Goal: Task Accomplishment & Management: Manage account settings

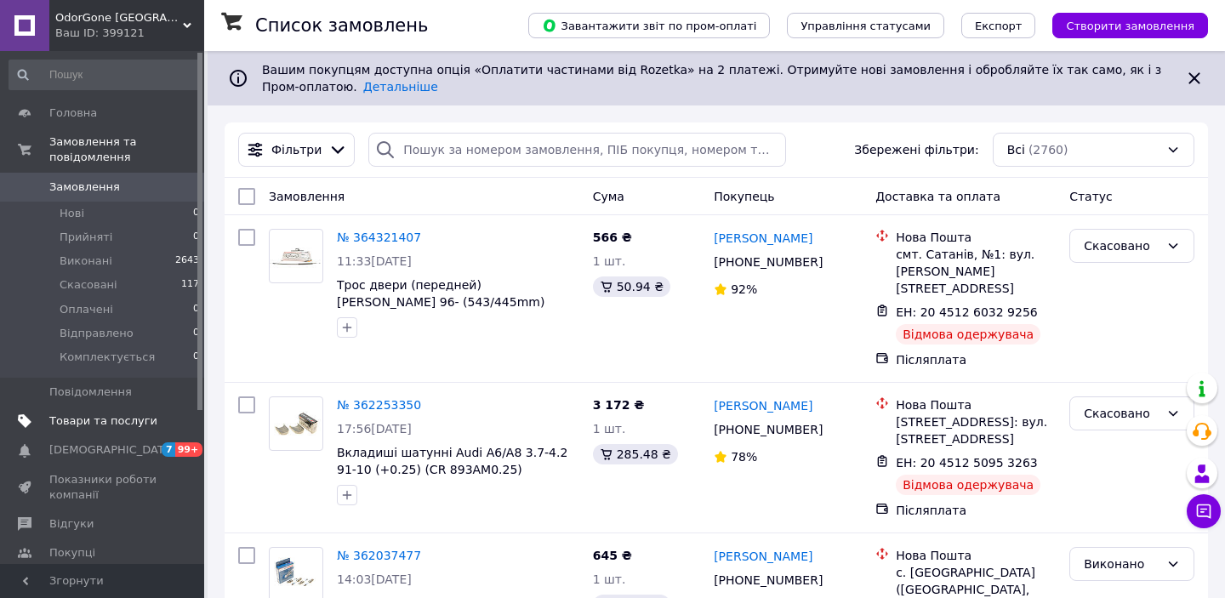
click at [103, 421] on span "Товари та послуги" at bounding box center [103, 420] width 108 height 15
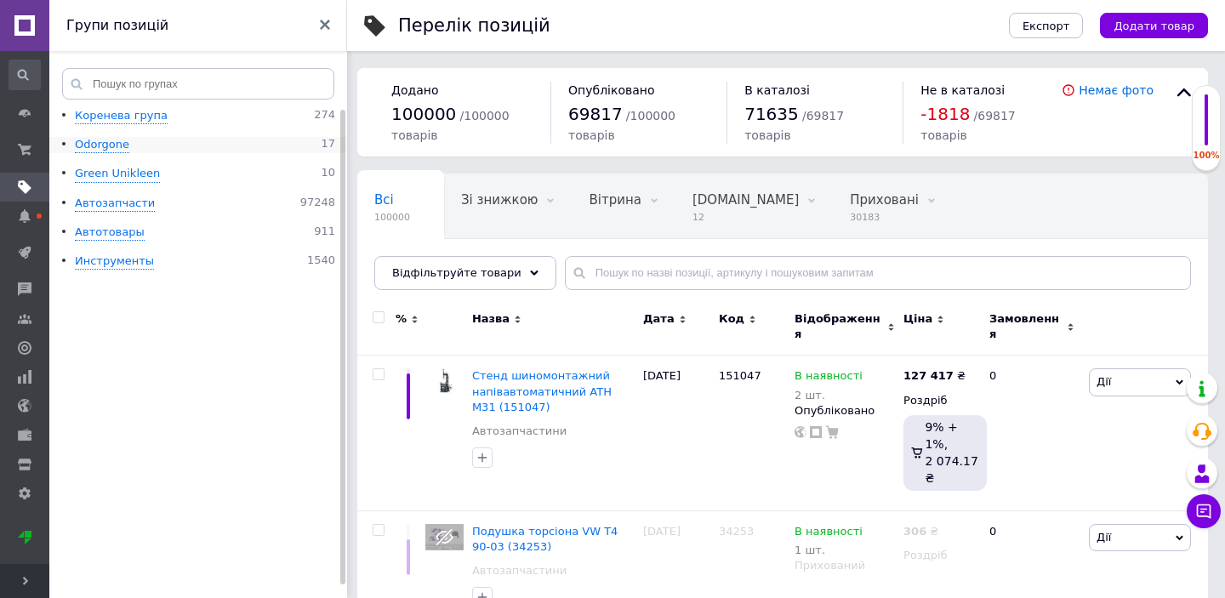
click at [133, 148] on div "Odorgone 17" at bounding box center [205, 145] width 260 height 16
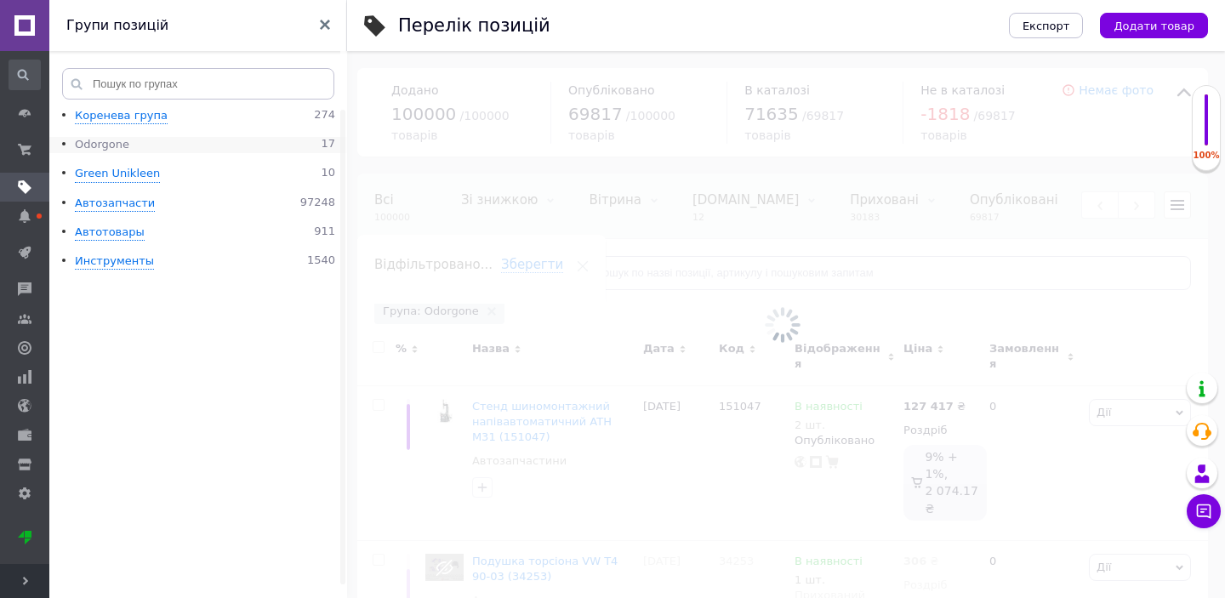
click at [111, 139] on div "Odorgone" at bounding box center [102, 145] width 54 height 16
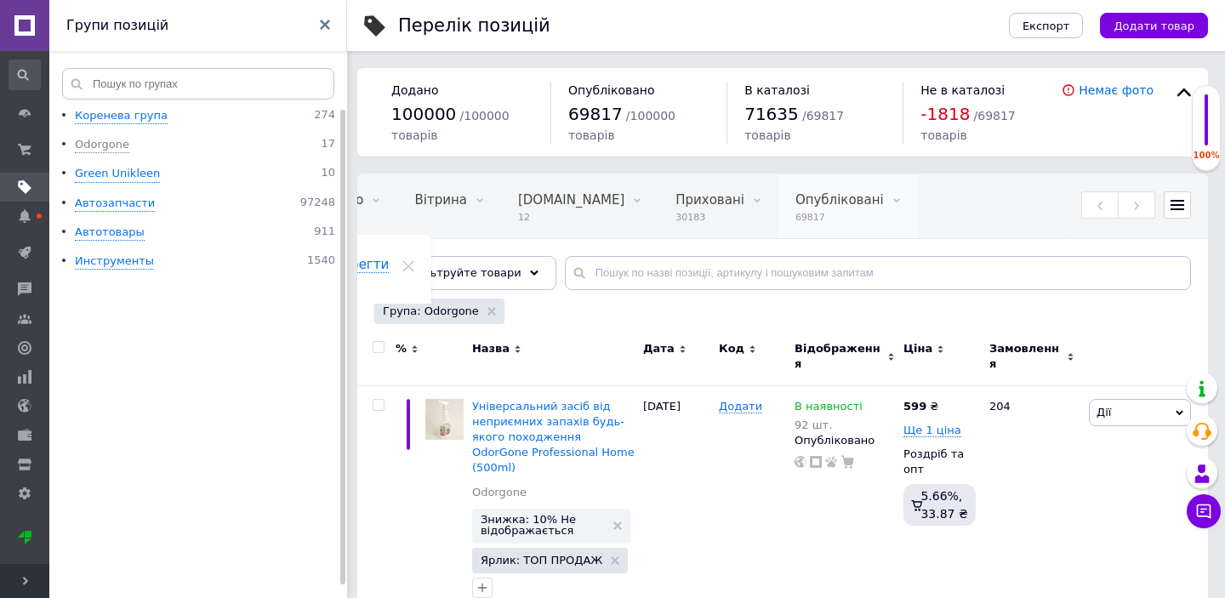
click at [893, 198] on icon at bounding box center [896, 200] width 7 height 7
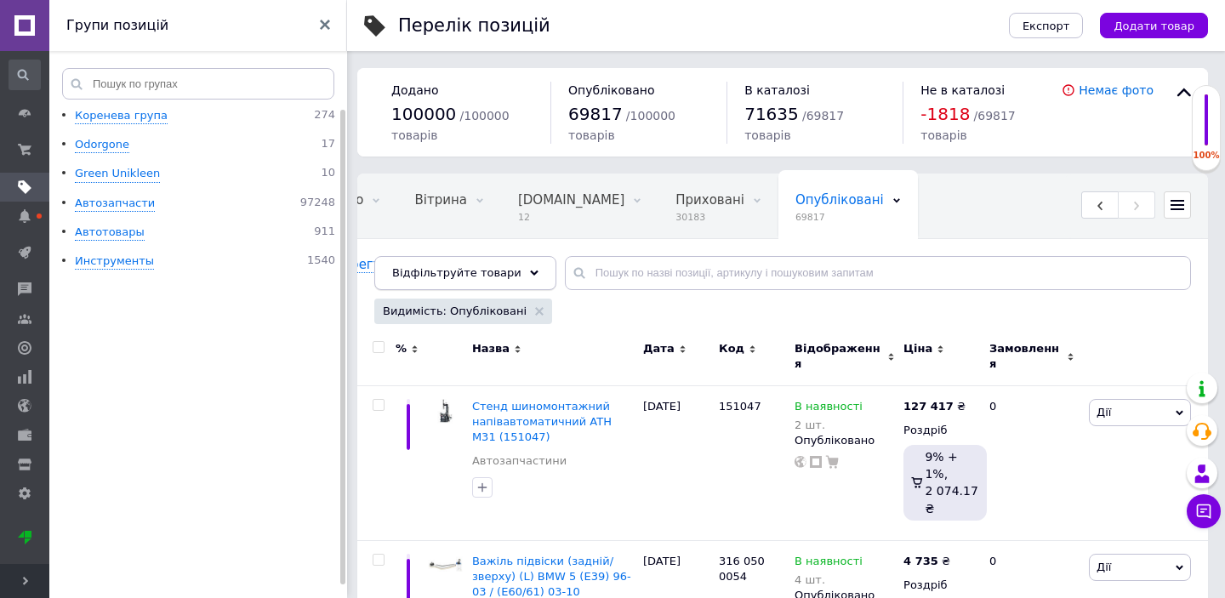
click at [499, 277] on span "Відфільтруйте товари" at bounding box center [456, 272] width 129 height 13
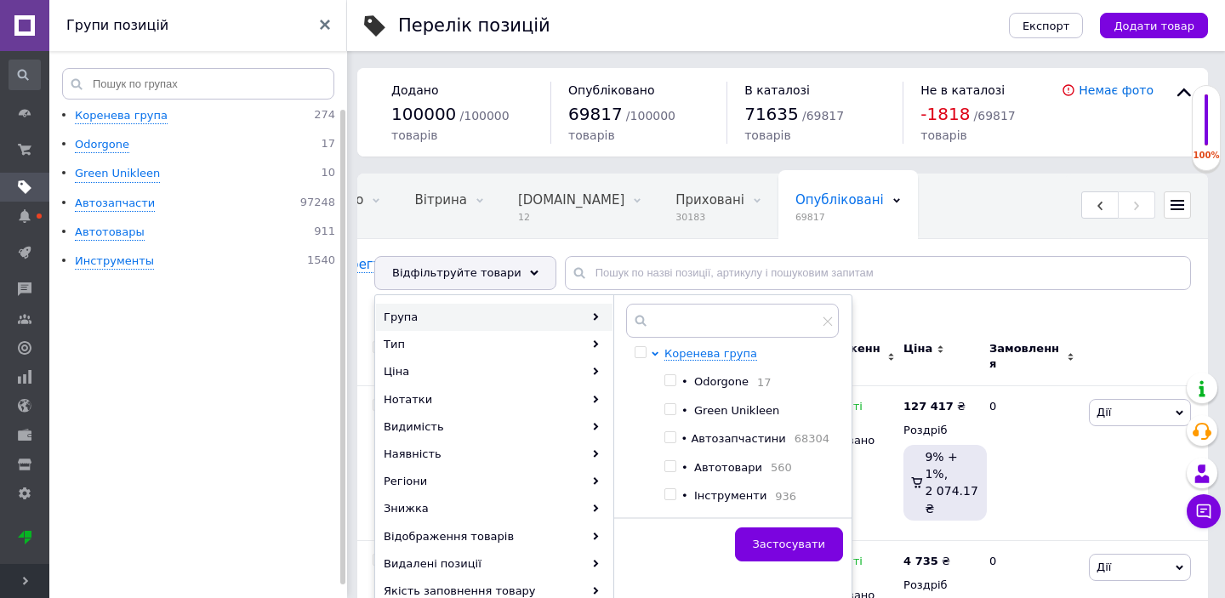
click at [672, 378] on input "checkbox" at bounding box center [669, 380] width 11 height 11
checkbox input "true"
click at [765, 550] on span "Застосувати" at bounding box center [789, 543] width 72 height 13
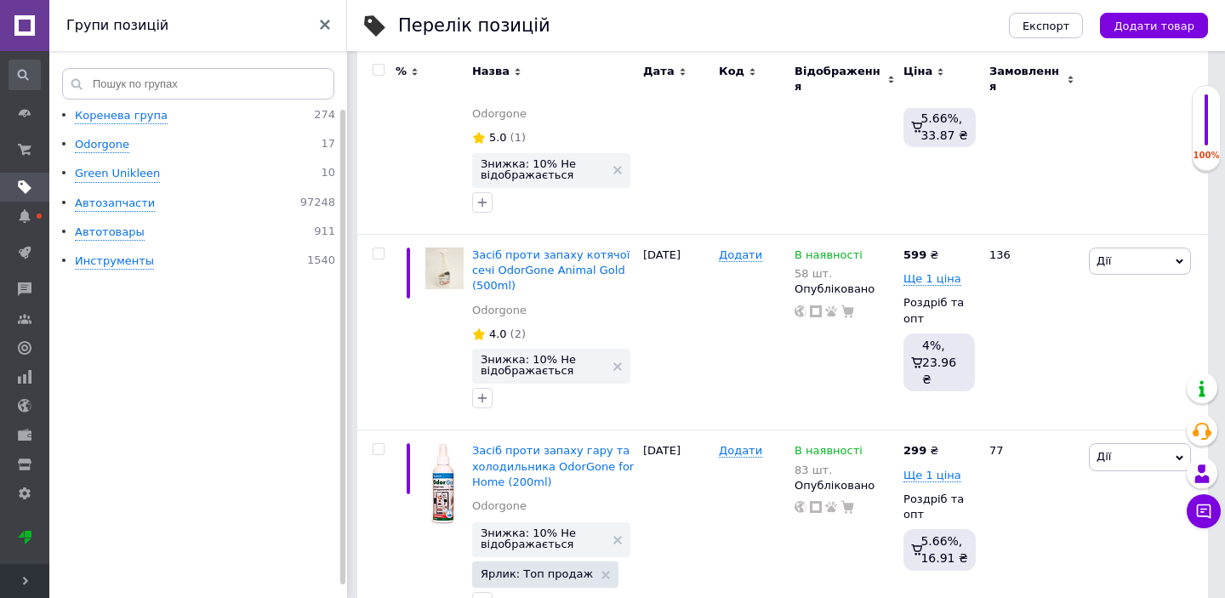
scroll to position [3114, 0]
